Goal: Check status

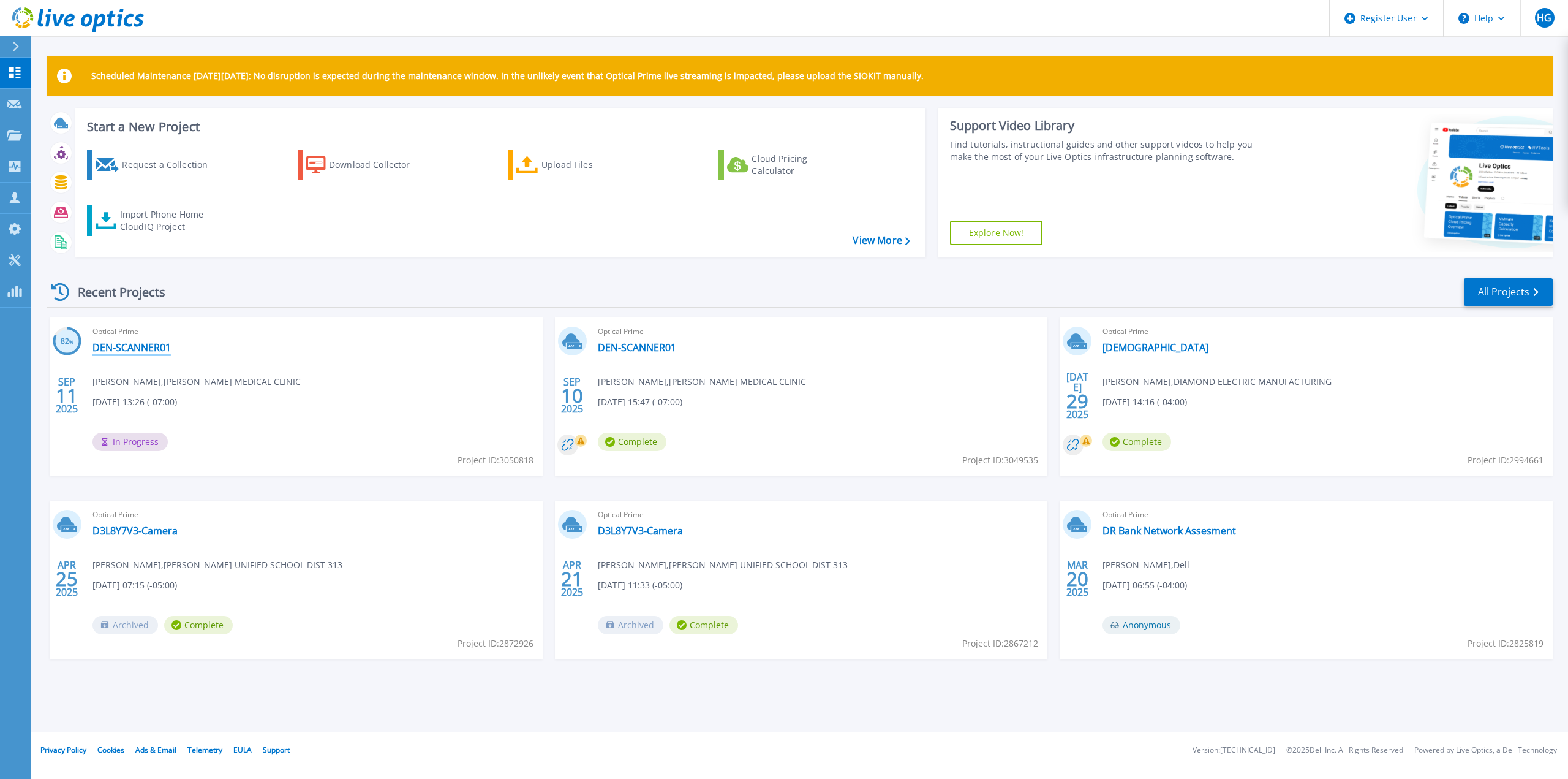
click at [141, 346] on link "DEN-SCANNER01" at bounding box center [132, 348] width 78 height 13
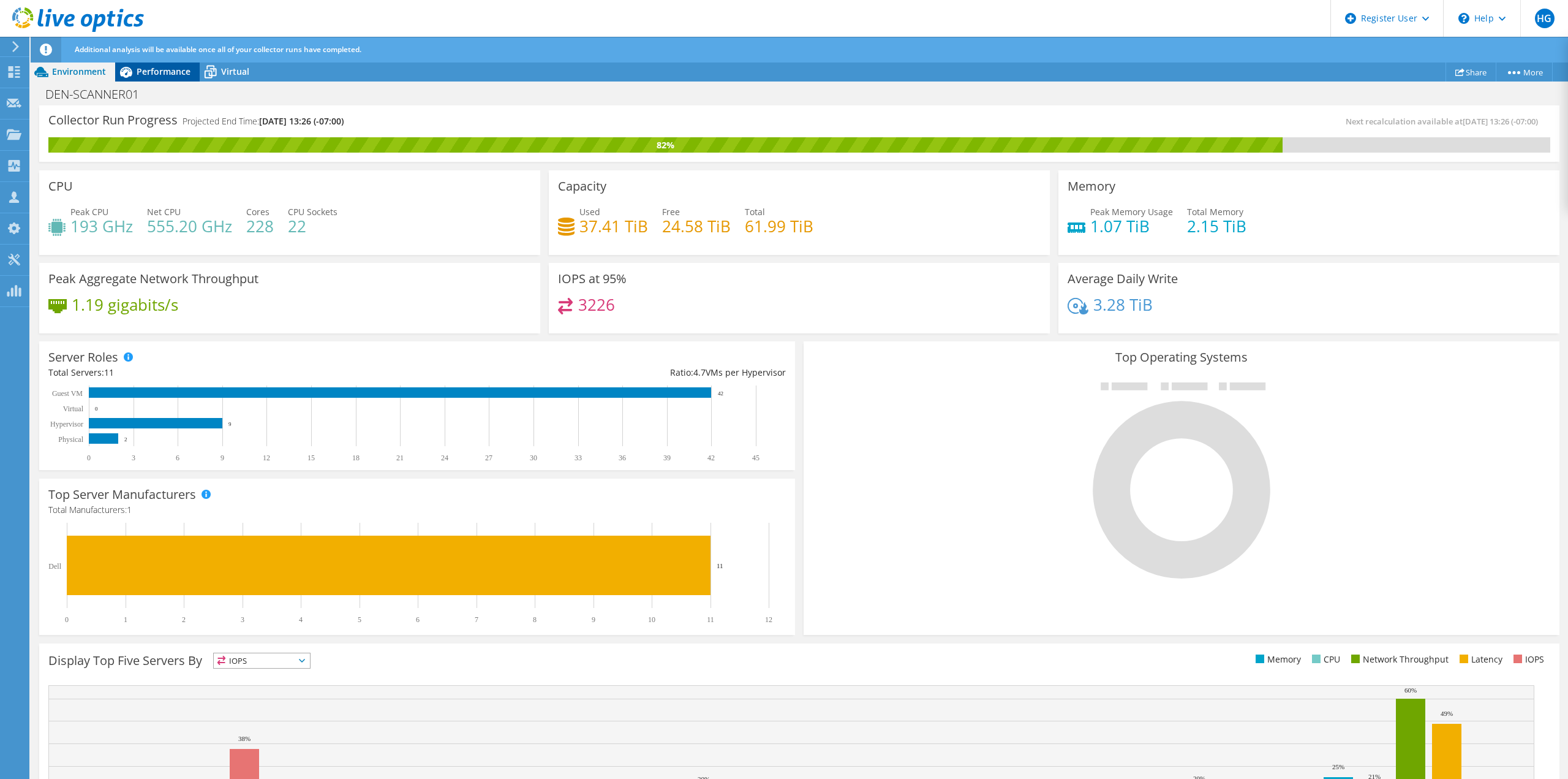
click at [143, 73] on span "Performance" at bounding box center [164, 71] width 54 height 12
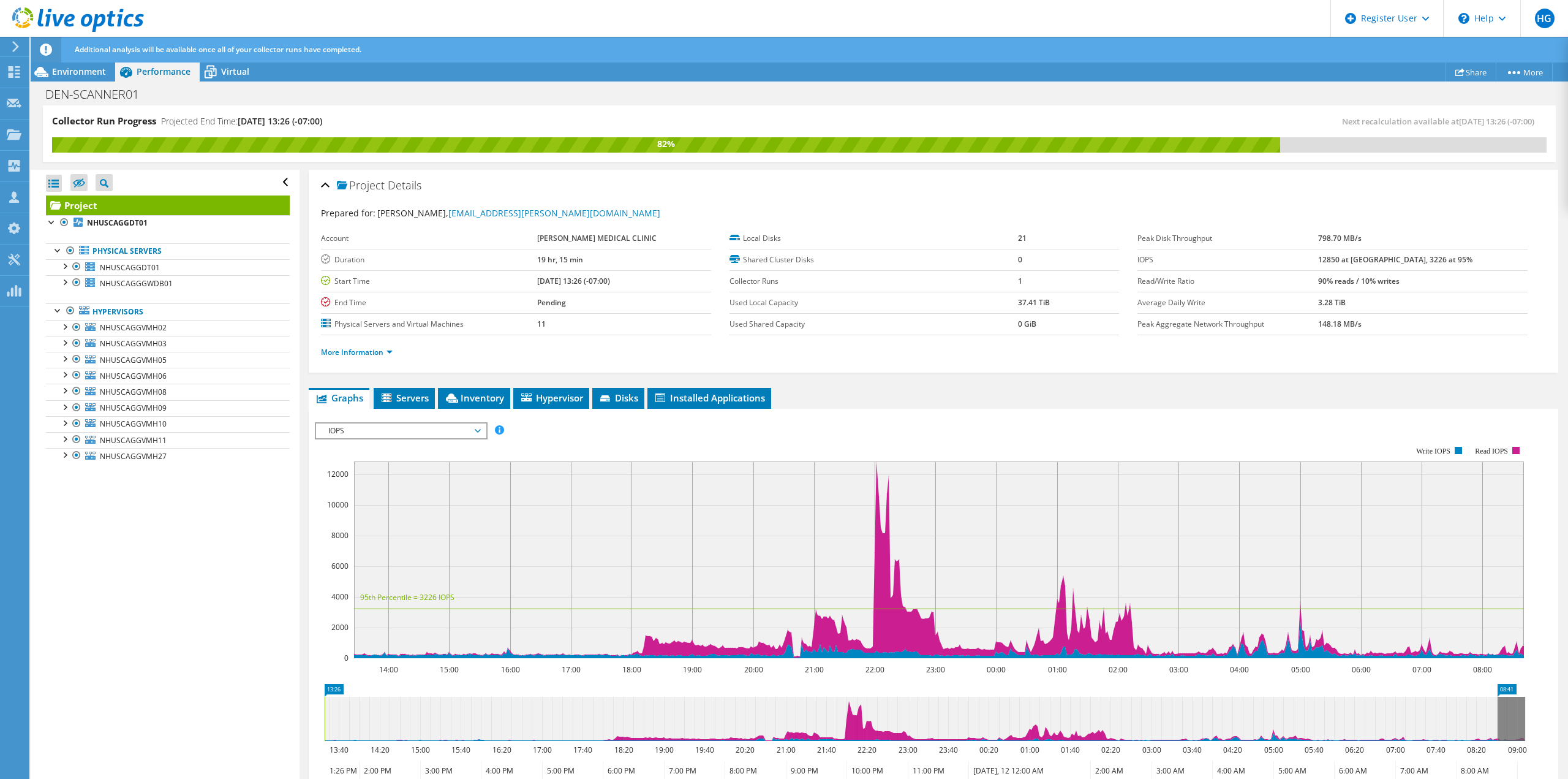
click at [399, 426] on span "IOPS" at bounding box center [400, 431] width 157 height 14
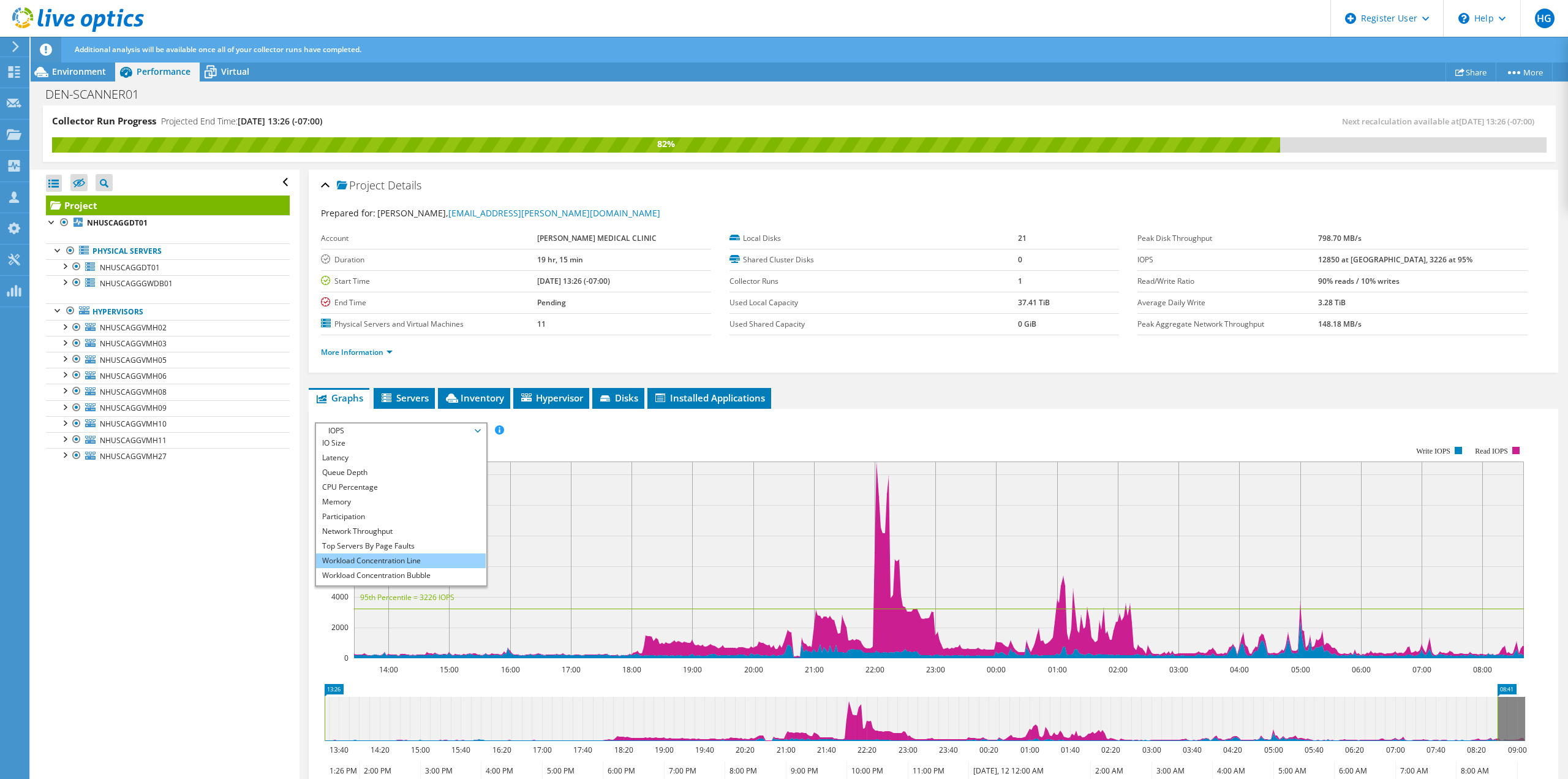
scroll to position [44, 0]
click at [363, 575] on li "All" at bounding box center [400, 577] width 170 height 14
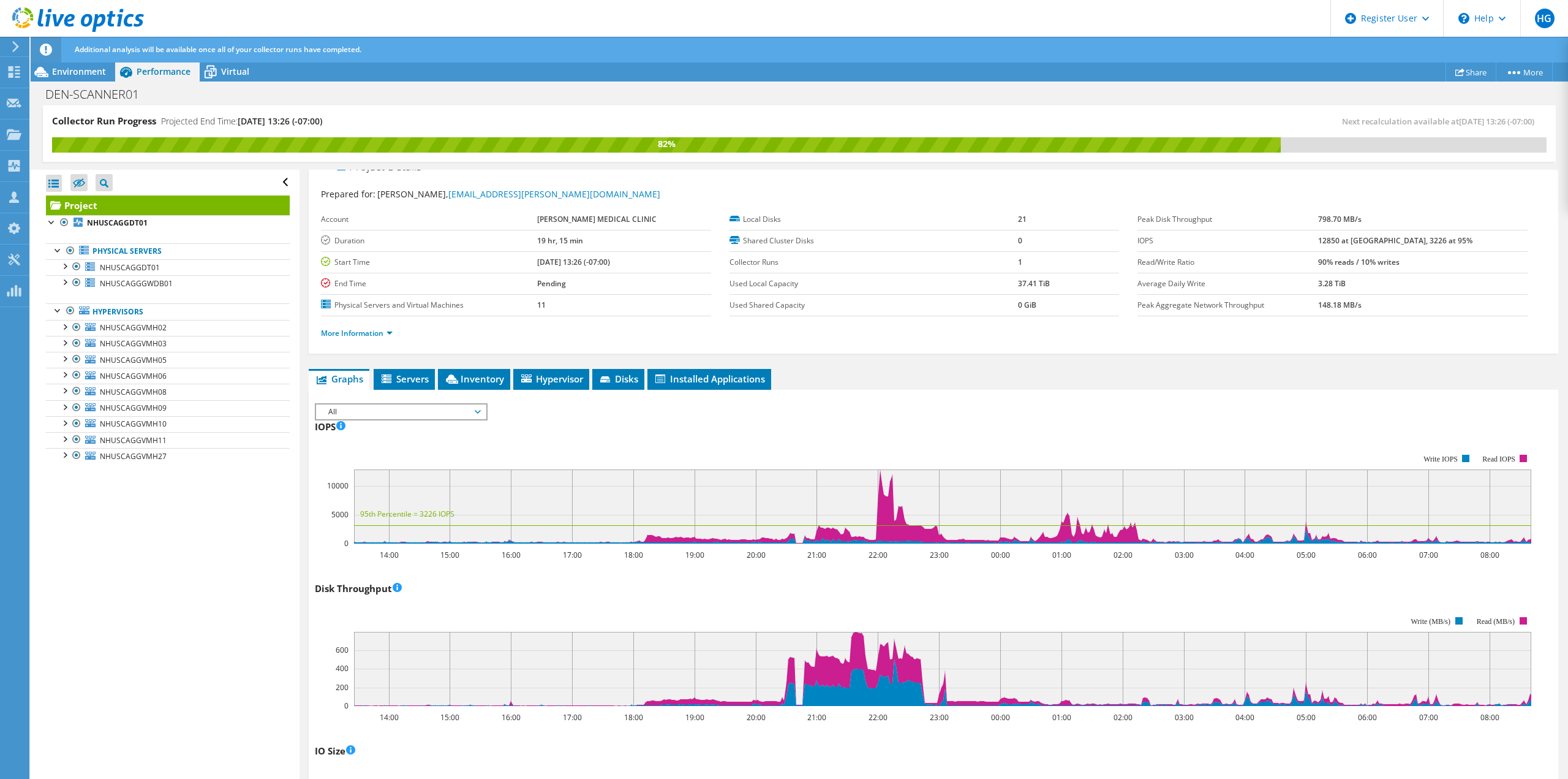
scroll to position [0, 0]
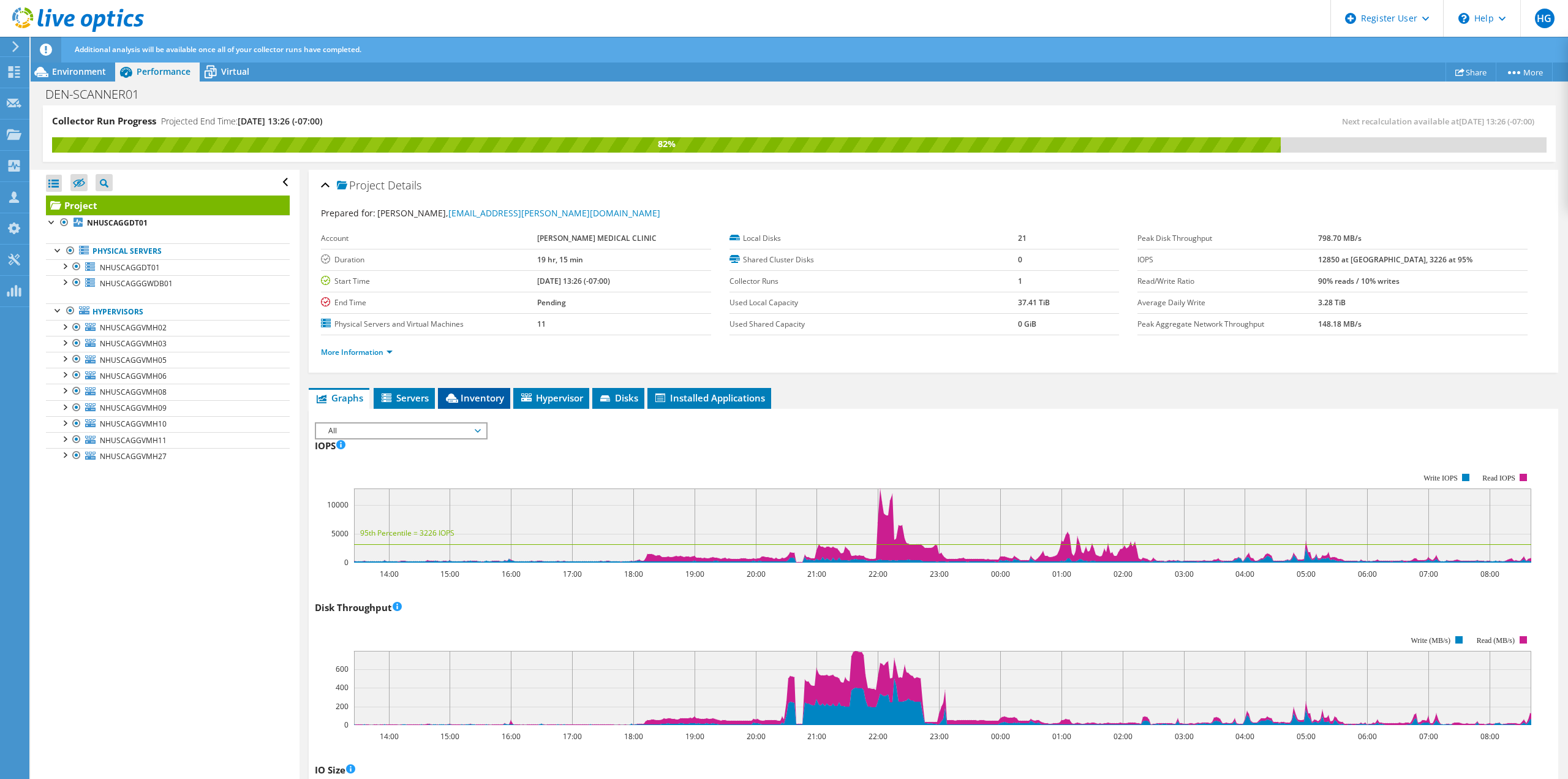
click at [466, 397] on span "Inventory" at bounding box center [474, 398] width 60 height 13
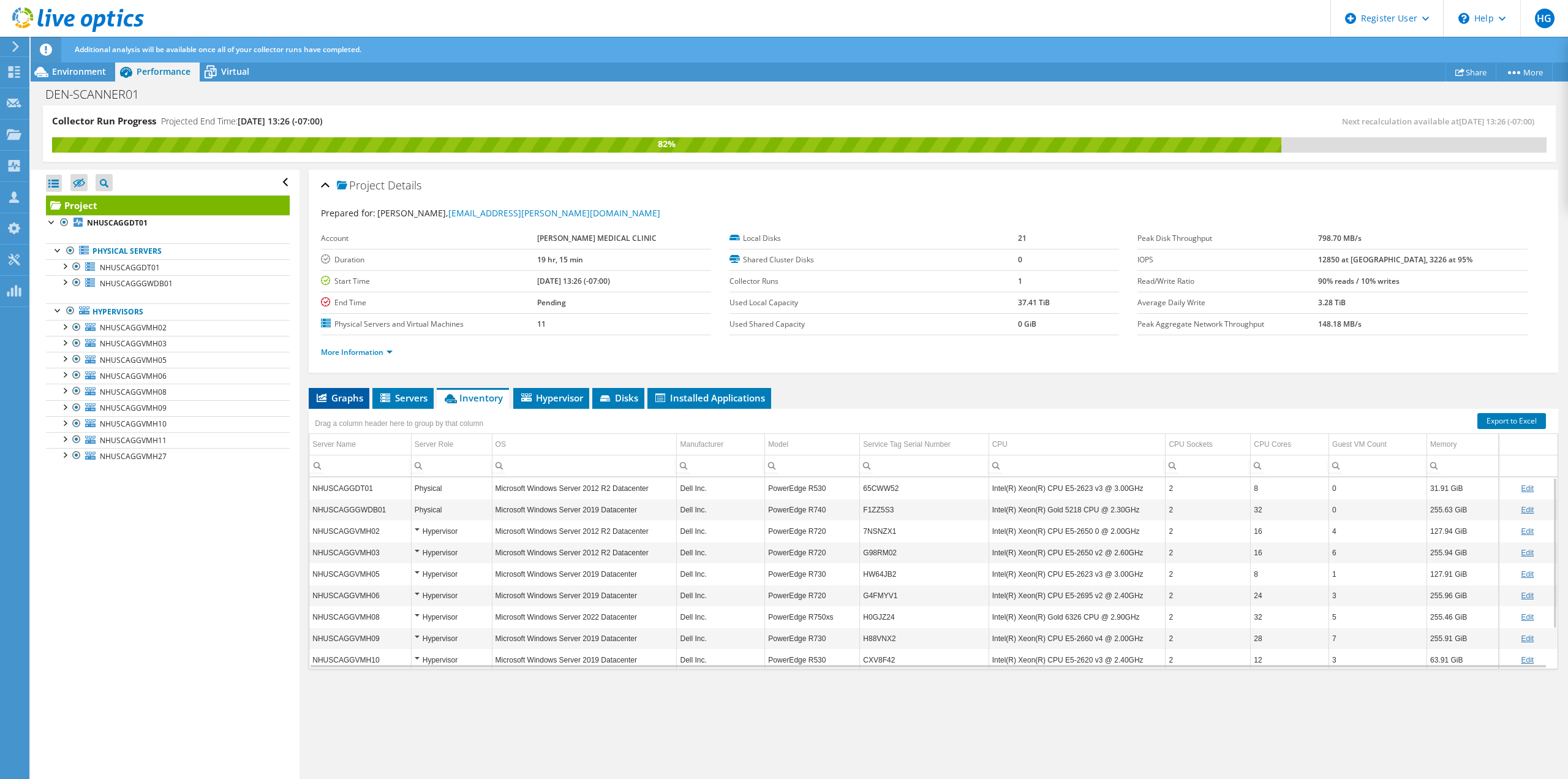
click at [331, 394] on span "Graphs" at bounding box center [339, 398] width 48 height 13
